Goal: Entertainment & Leisure: Consume media (video, audio)

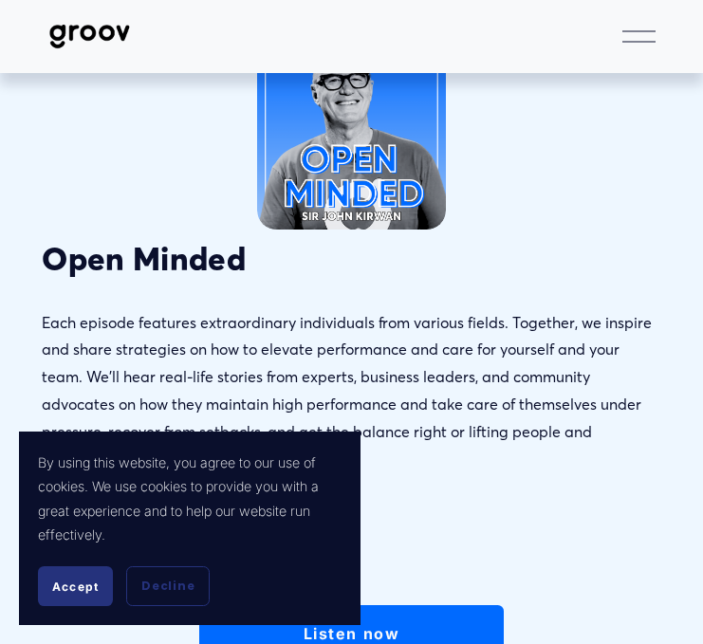
scroll to position [251, 0]
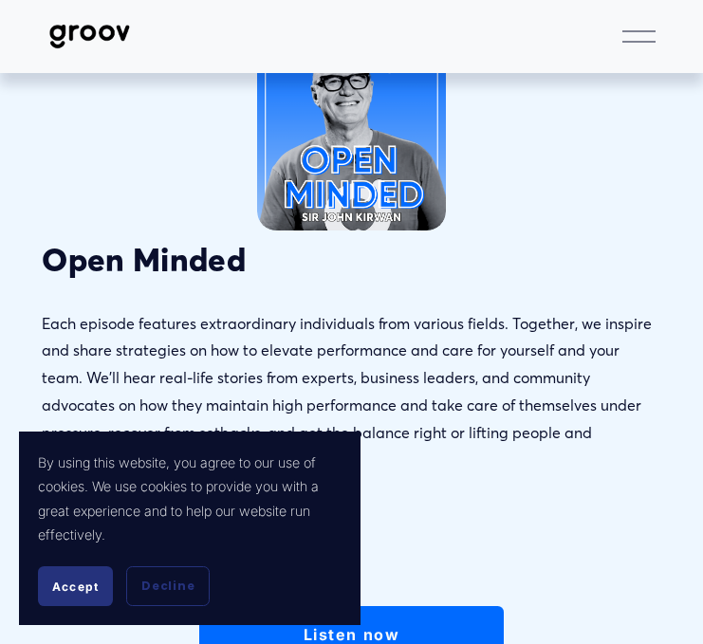
click at [315, 180] on div at bounding box center [351, 136] width 189 height 189
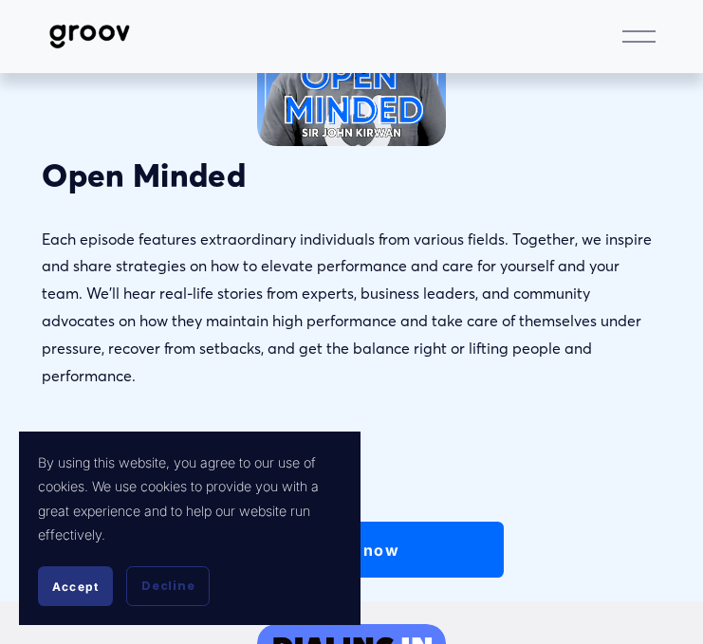
scroll to position [441, 0]
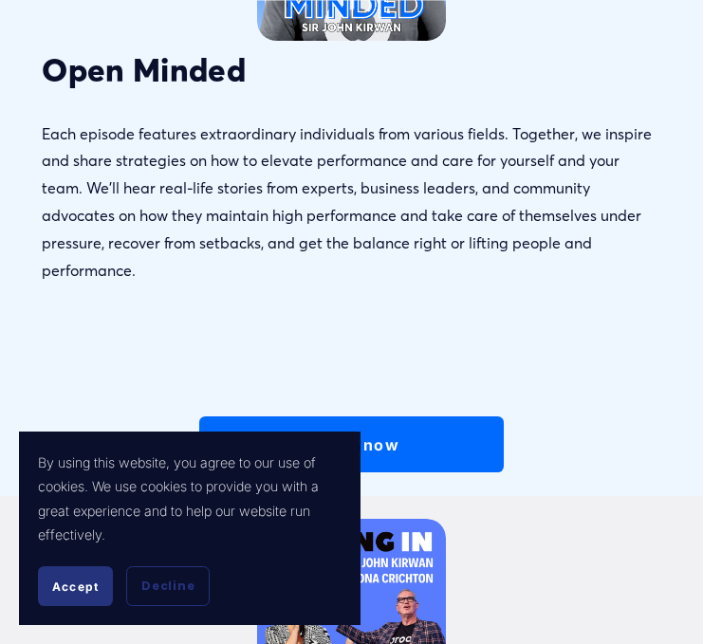
click at [70, 589] on span "Accept" at bounding box center [75, 587] width 46 height 14
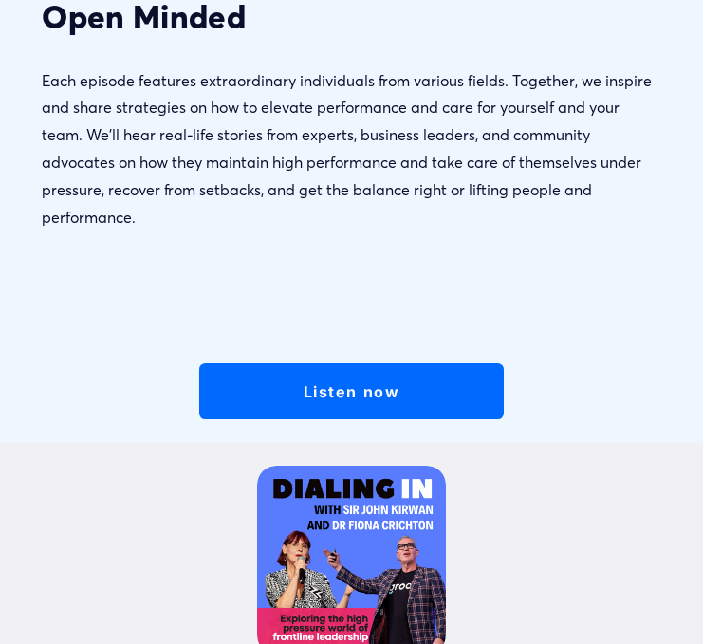
scroll to position [609, 0]
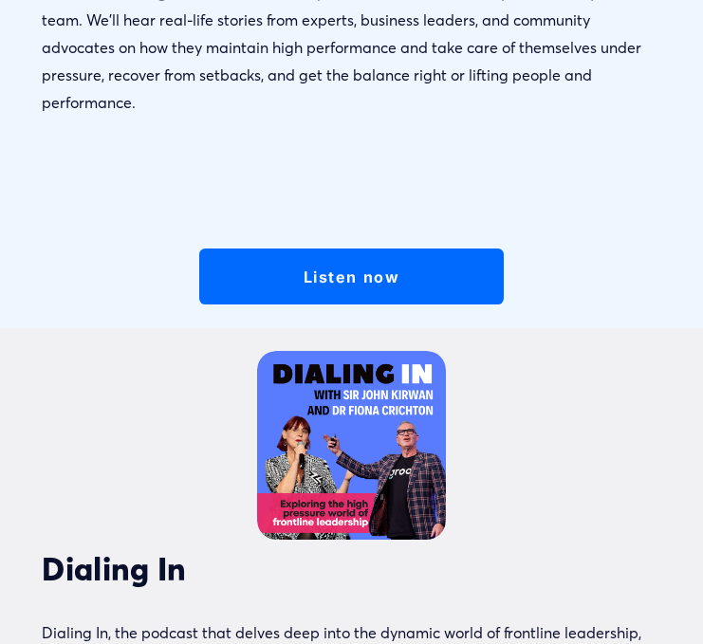
click at [372, 249] on link "Listen now" at bounding box center [351, 277] width 304 height 56
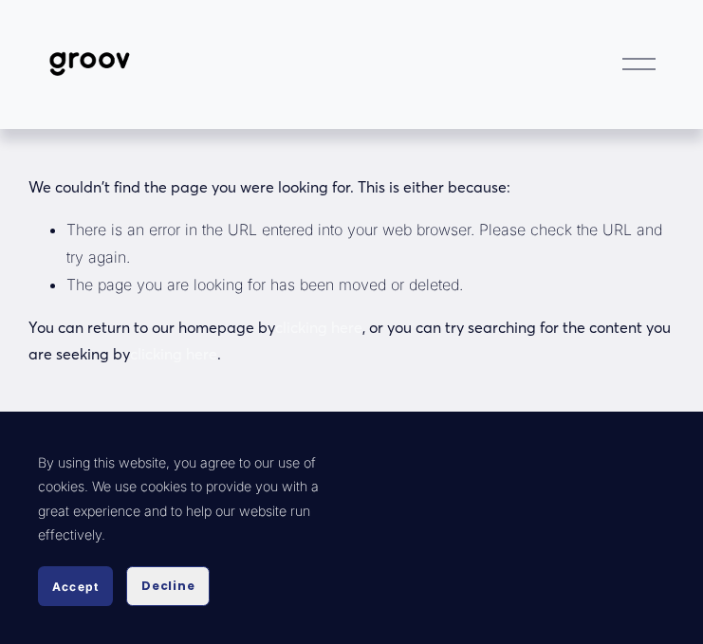
click at [165, 586] on span "Decline" at bounding box center [167, 586] width 53 height 17
